Goal: Submit feedback/report problem

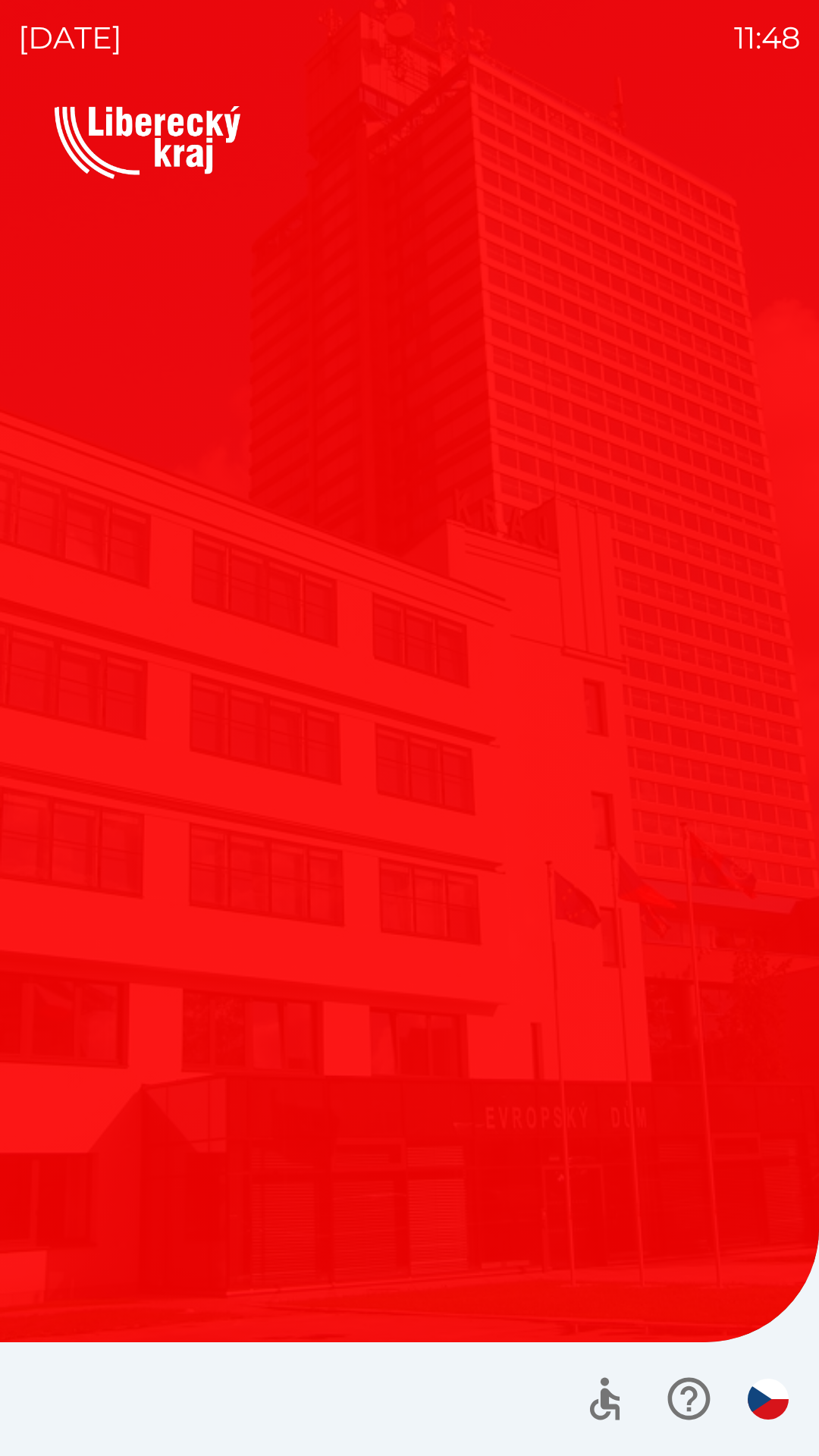
click at [152, 857] on button "Kotlíkové dotace" at bounding box center [229, 746] width 349 height 228
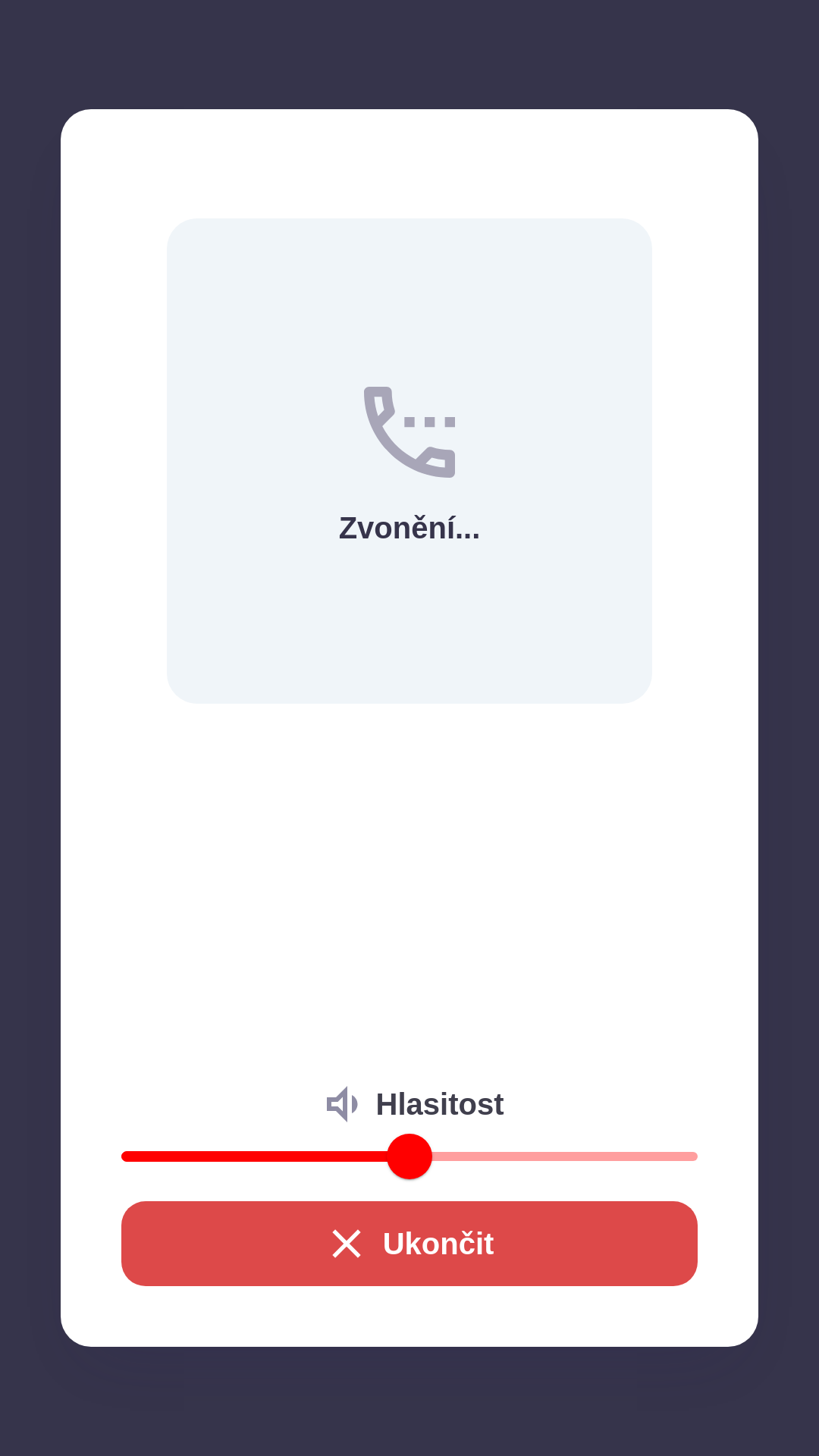
click at [306, 1237] on button "Ukončit" at bounding box center [409, 1244] width 576 height 85
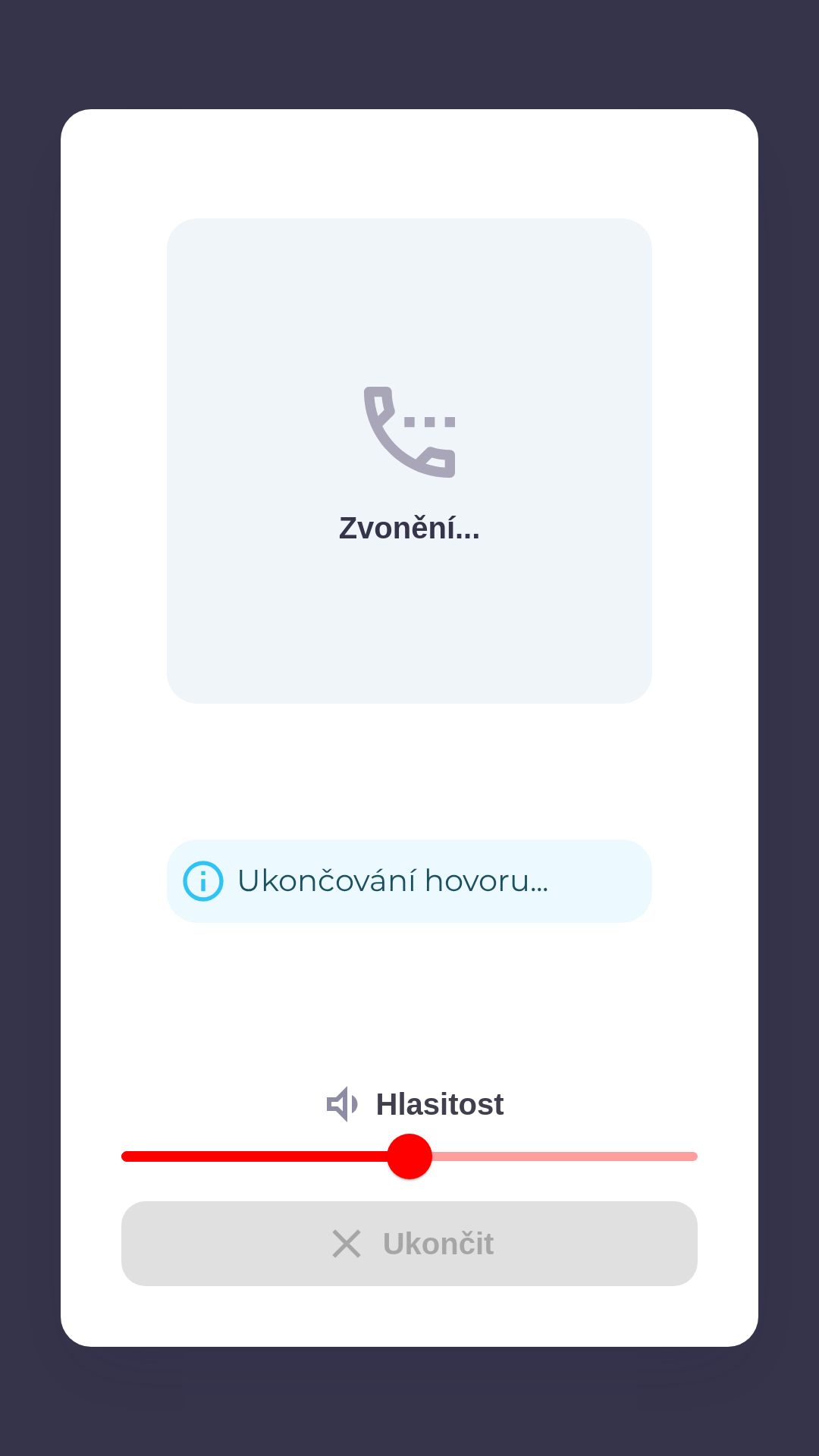
click at [305, 1237] on div "Ukončit" at bounding box center [409, 1244] width 576 height 85
click at [319, 1208] on div "Ukončit" at bounding box center [409, 1244] width 576 height 85
click at [345, 1235] on div "Ukončit" at bounding box center [409, 1244] width 576 height 85
click at [347, 1219] on div "Ukončit" at bounding box center [409, 1244] width 576 height 85
click at [353, 1218] on div "Ukončit" at bounding box center [409, 1244] width 576 height 85
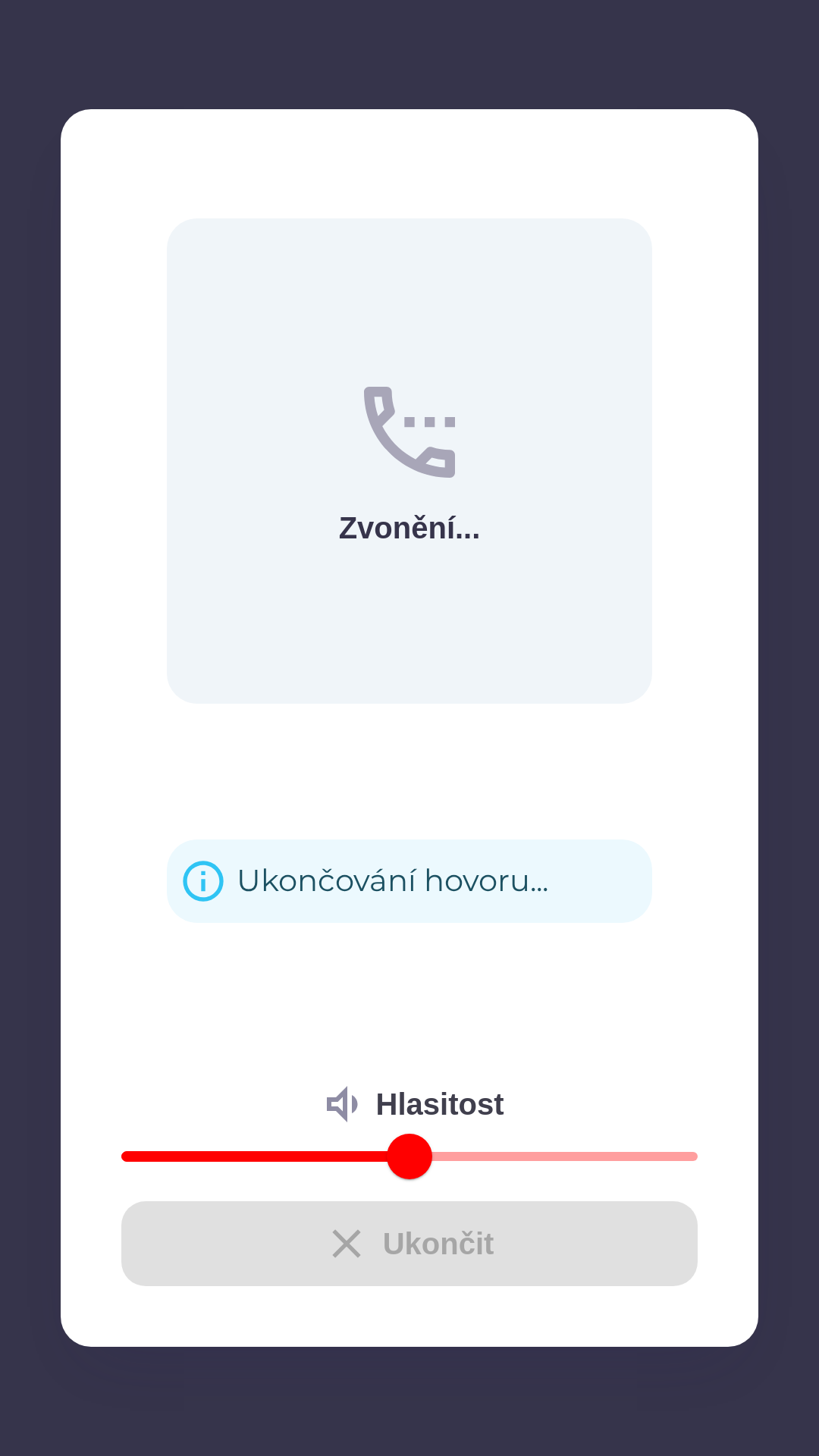
click at [370, 1211] on div "Ukončit" at bounding box center [409, 1244] width 576 height 85
